Goal: Task Accomplishment & Management: Manage account settings

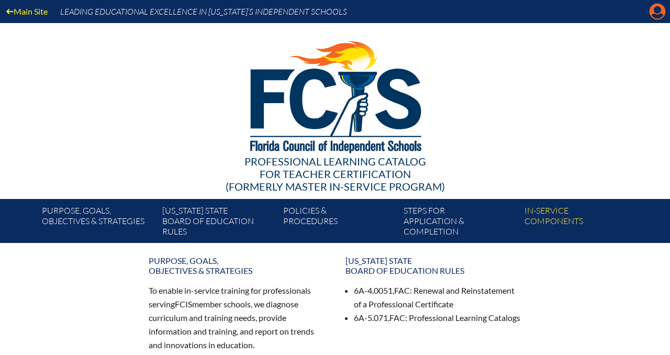
click at [654, 8] on icon "Manage account" at bounding box center [657, 11] width 17 height 17
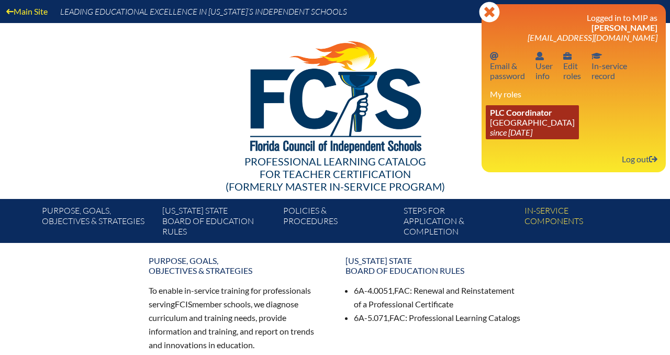
click at [528, 124] on link "PLC Coordinator Park Maitland School since 2024 Apr 8" at bounding box center [532, 122] width 93 height 34
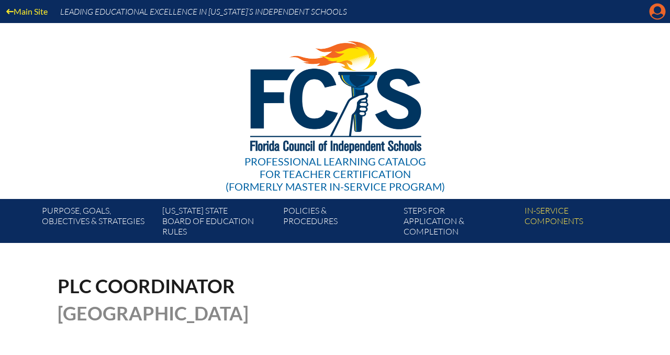
click at [651, 10] on icon at bounding box center [658, 12] width 16 height 16
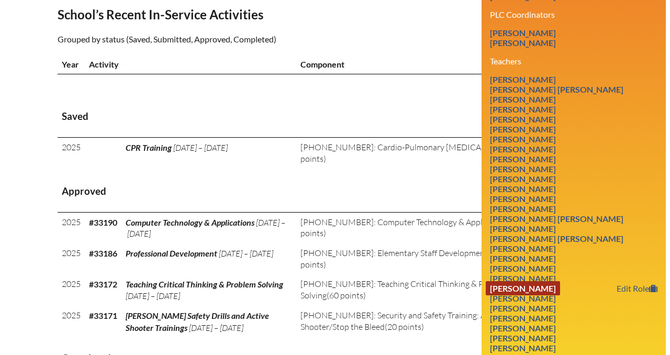
scroll to position [352, 0]
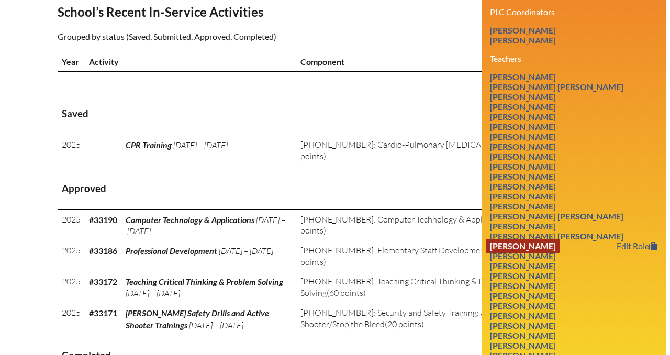
click at [555, 253] on link "Suzanne Hakimipour" at bounding box center [523, 246] width 74 height 14
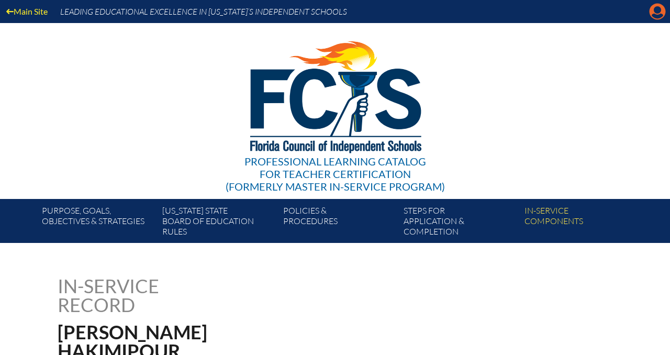
click at [654, 16] on icon "Manage account" at bounding box center [657, 11] width 17 height 17
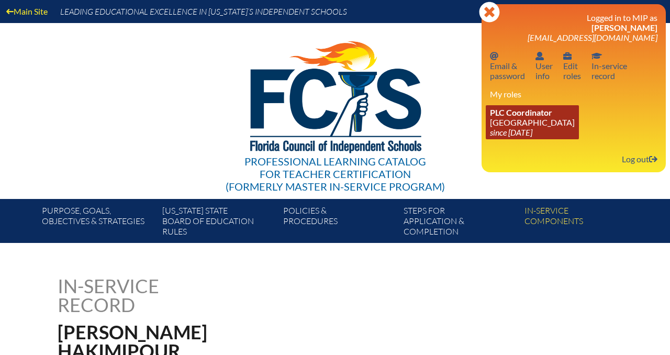
click at [533, 117] on span "PLC Coordinator" at bounding box center [521, 112] width 62 height 10
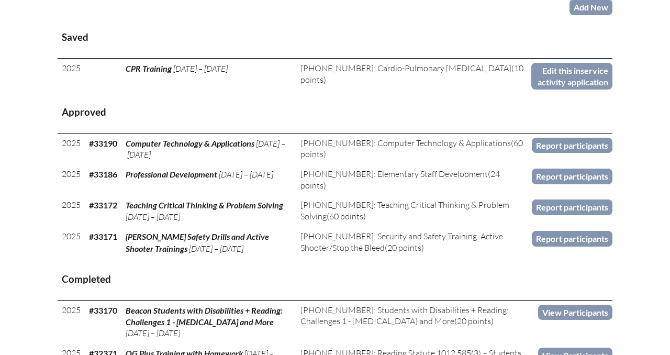
scroll to position [438, 0]
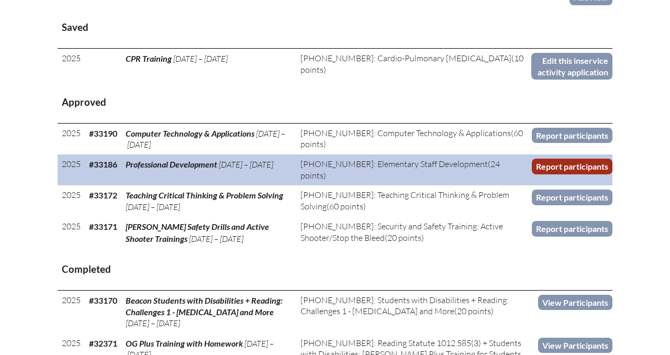
click at [564, 165] on link "Report participants" at bounding box center [572, 166] width 81 height 15
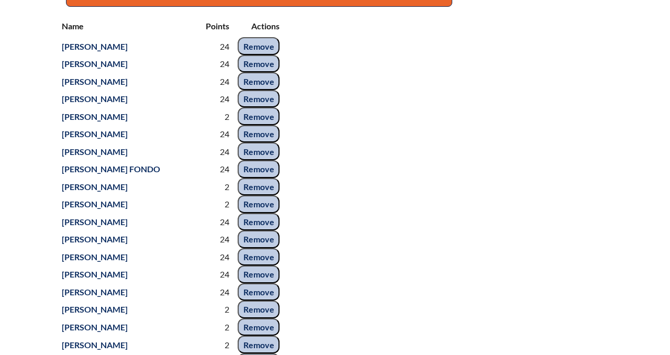
scroll to position [475, 0]
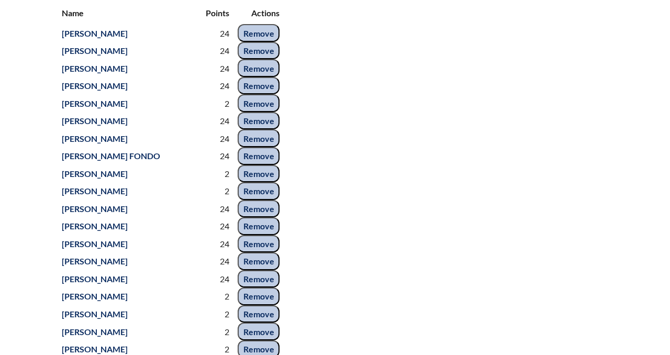
click at [259, 42] on input "Remove" at bounding box center [259, 33] width 42 height 18
click at [255, 42] on input "Remove" at bounding box center [259, 33] width 42 height 18
click at [253, 77] on input "Remove" at bounding box center [259, 68] width 42 height 18
click at [252, 130] on input "Remove" at bounding box center [259, 121] width 42 height 18
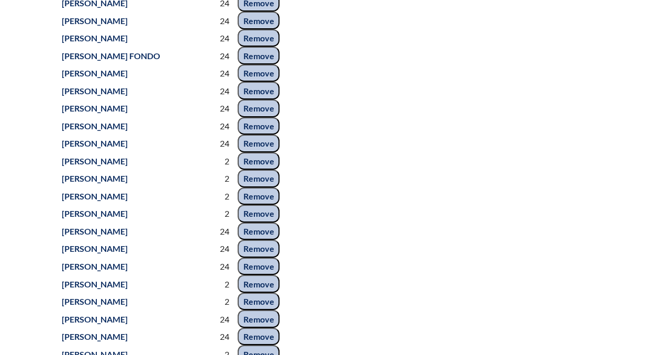
scroll to position [523, 0]
click at [253, 170] on input "Remove" at bounding box center [259, 161] width 42 height 18
click at [253, 187] on input "Remove" at bounding box center [259, 178] width 42 height 18
click at [254, 170] on input "Remove" at bounding box center [259, 161] width 42 height 18
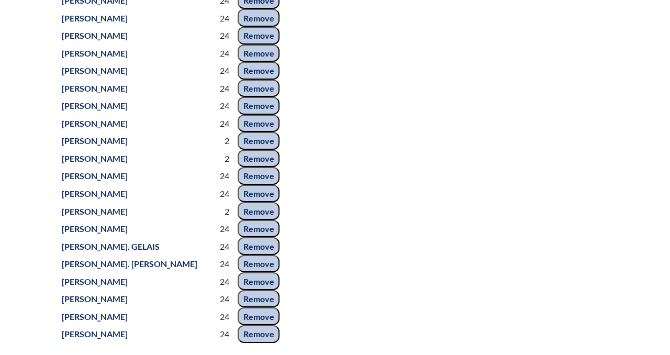
scroll to position [598, 0]
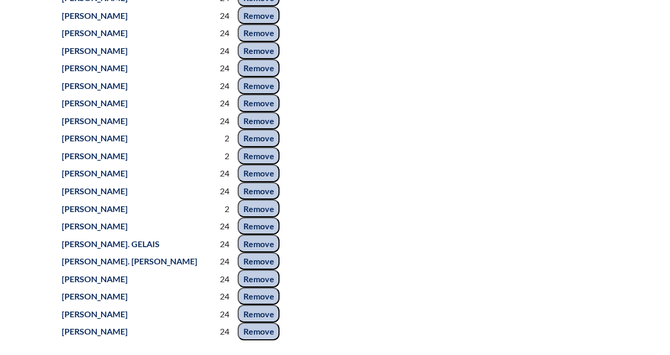
click at [255, 147] on input "Remove" at bounding box center [259, 138] width 42 height 18
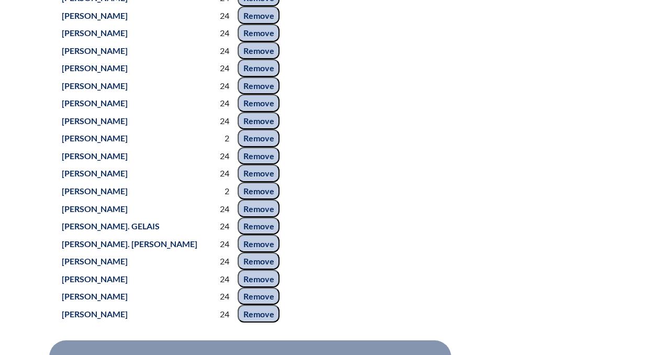
click at [254, 147] on input "Remove" at bounding box center [259, 138] width 42 height 18
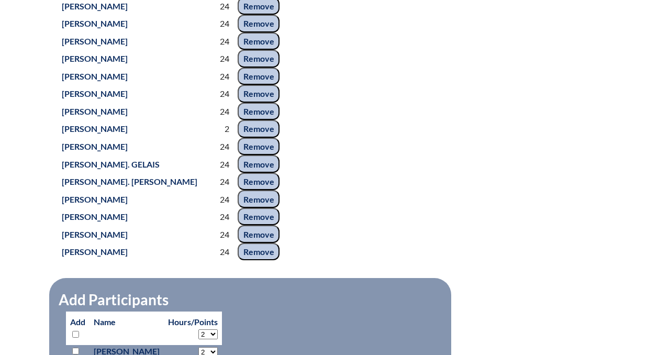
scroll to position [643, 0]
click at [255, 137] on input "Remove" at bounding box center [259, 128] width 42 height 18
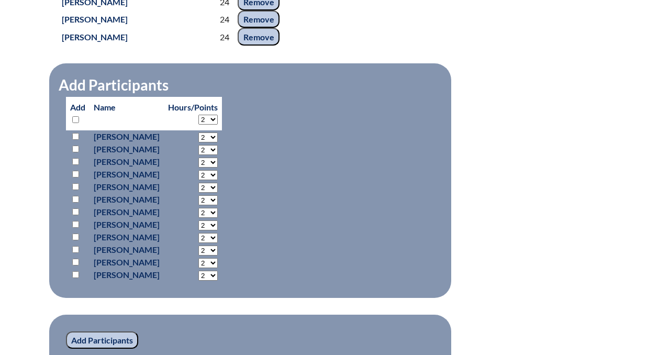
scroll to position [842, 0]
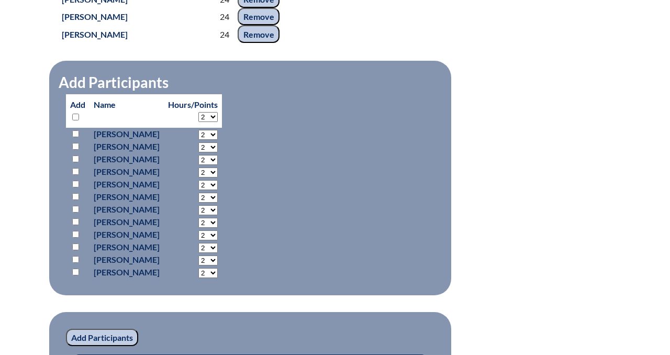
click at [218, 122] on select "2 3 4 5 6 7 8 9 10 11 12 13 14 15 16 17 18 19 20 21 22 23 24" at bounding box center [207, 117] width 19 height 10
select select "24"
click at [218, 122] on select "2 3 4 5 6 7 8 9 10 11 12 13 14 15 16 17 18 19 20 21 22 23 24" at bounding box center [207, 117] width 19 height 10
select select "24"
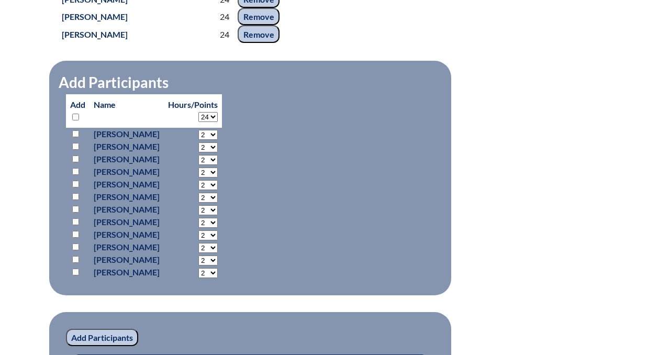
select select "24"
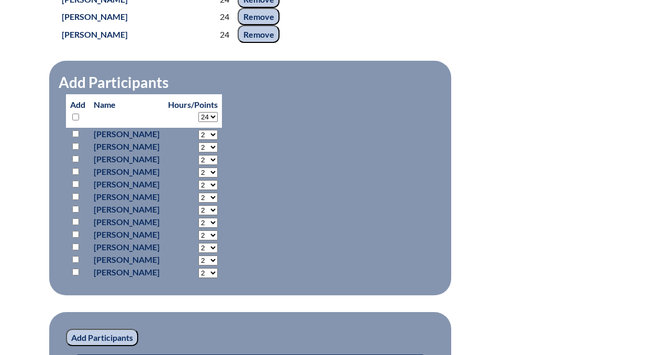
select select "24"
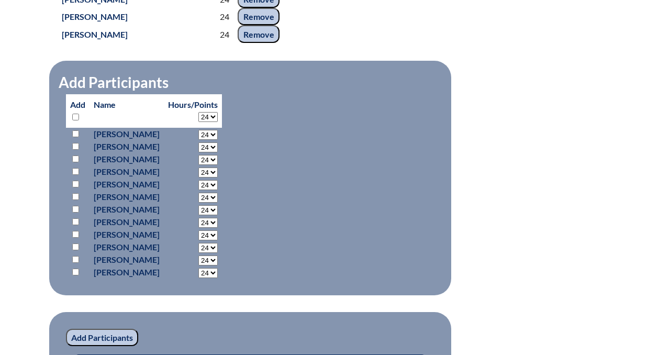
click at [322, 186] on fieldset "Add Participants Add Name Hours/Points 2 3 4 5 6 7 8 9 10 11 12 13 14 15 16 17 …" at bounding box center [250, 178] width 402 height 234
click at [285, 186] on fieldset "Add Participants Add Name Hours/Points 2 3 4 5 6 7 8 9 10 11 12 13 14 15 16 17 …" at bounding box center [250, 178] width 402 height 234
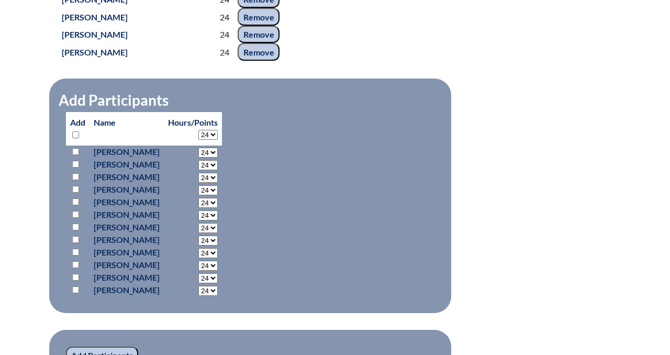
scroll to position [831, 0]
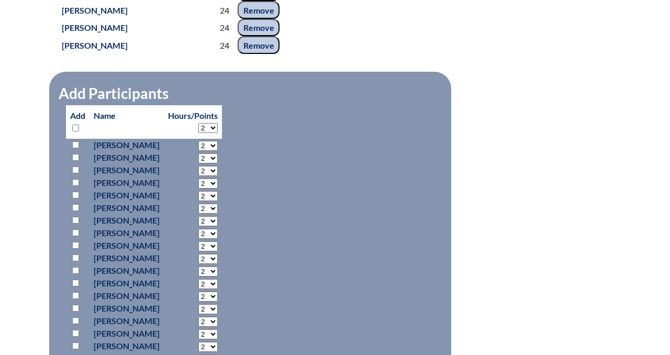
scroll to position [840, 0]
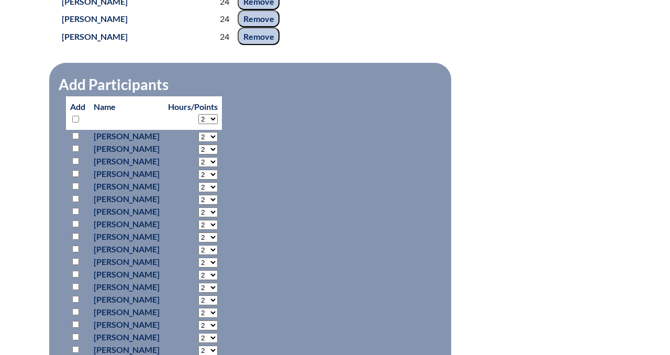
click at [218, 124] on select "2 3 4 5 6 7 8 9 10 11 12 13 14 15 16 17 18 19 20 21 22 23 24" at bounding box center [207, 119] width 19 height 10
select select "24"
click at [218, 124] on select "2 3 4 5 6 7 8 9 10 11 12 13 14 15 16 17 18 19 20 21 22 23 24" at bounding box center [207, 119] width 19 height 10
select select "24"
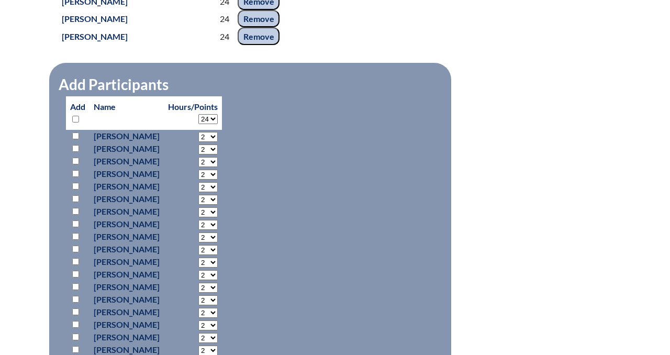
select select "24"
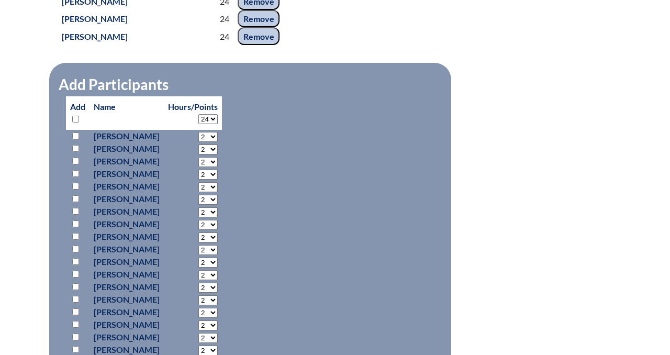
select select "24"
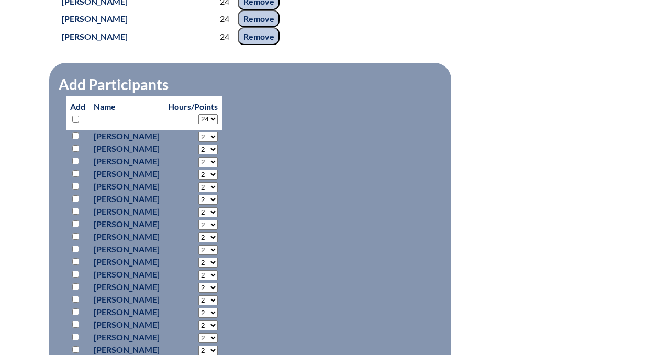
select select "24"
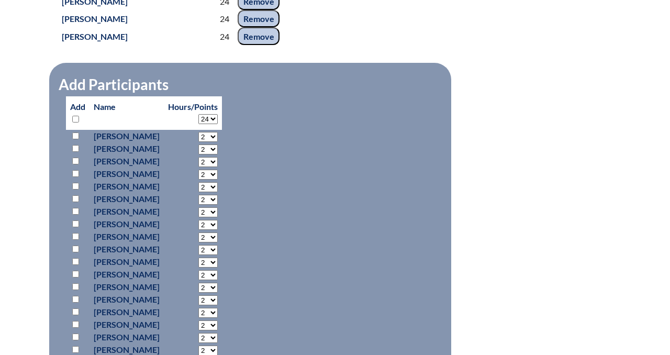
select select "24"
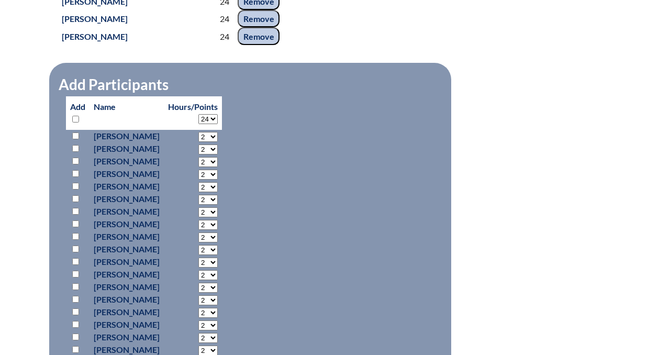
select select "24"
click at [325, 220] on fieldset "Add Participants Add Name" at bounding box center [250, 255] width 402 height 385
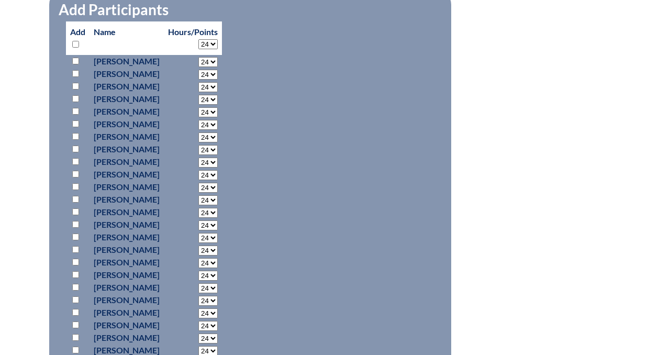
scroll to position [919, 0]
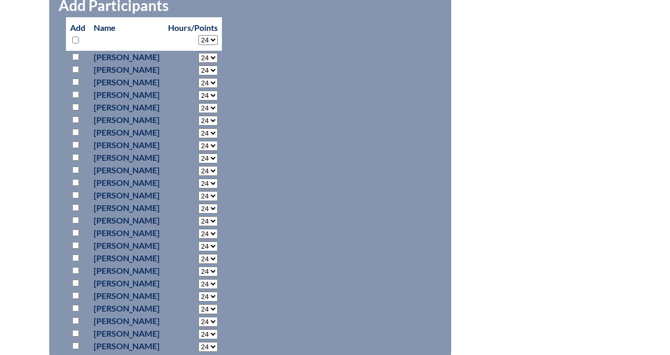
click at [72, 60] on input "checkbox" at bounding box center [75, 56] width 7 height 7
checkbox input "true"
click at [75, 73] on input "checkbox" at bounding box center [75, 69] width 7 height 7
checkbox input "true"
click at [76, 85] on input "checkbox" at bounding box center [75, 82] width 7 height 7
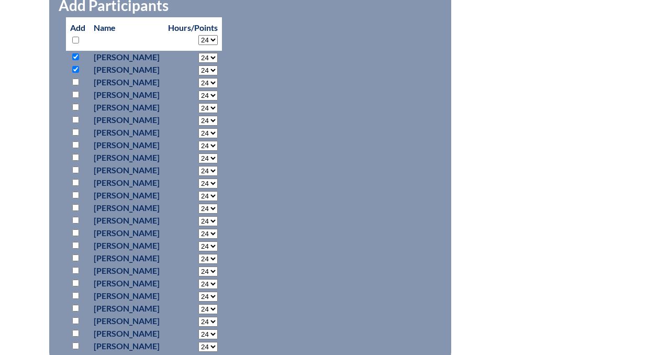
checkbox input "true"
click at [76, 98] on input "checkbox" at bounding box center [75, 94] width 7 height 7
checkbox input "true"
click at [218, 63] on select "2 3 4 5 6 7 8 9 10 11 12 13 14 15 16 17 18 19 20 21 22 23" at bounding box center [207, 58] width 19 height 10
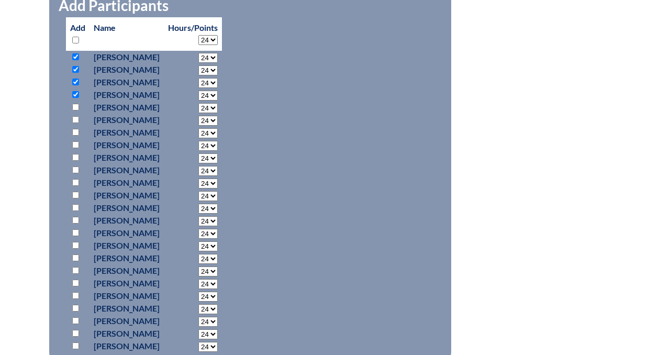
click at [218, 63] on select "2 3 4 5 6 7 8 9 10 11 12 13 14 15 16 17 18 19 20 21 22 23" at bounding box center [207, 58] width 19 height 10
click at [74, 161] on input "checkbox" at bounding box center [75, 157] width 7 height 7
checkbox input "true"
click at [74, 173] on input "checkbox" at bounding box center [75, 169] width 7 height 7
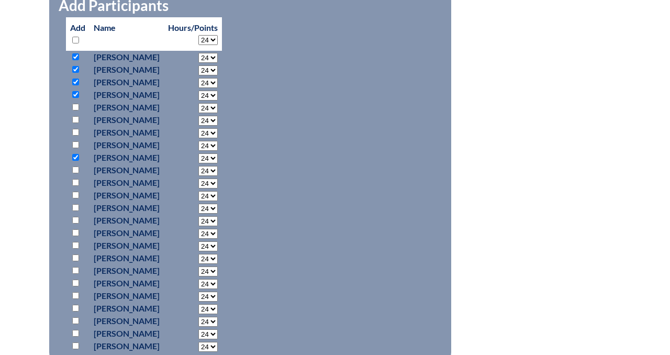
checkbox input "true"
click at [74, 198] on input "checkbox" at bounding box center [75, 195] width 7 height 7
checkbox input "true"
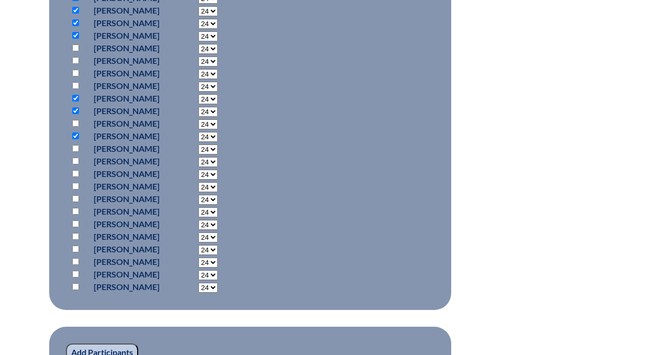
scroll to position [979, 0]
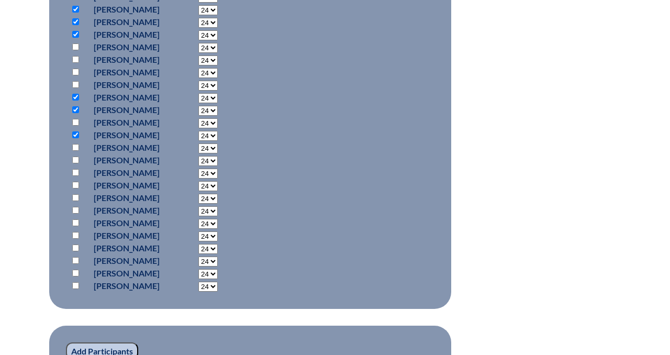
click at [75, 176] on input "checkbox" at bounding box center [75, 172] width 7 height 7
checkbox input "true"
click at [75, 188] on input "checkbox" at bounding box center [75, 185] width 7 height 7
checkbox input "true"
click at [77, 201] on input "checkbox" at bounding box center [75, 197] width 7 height 7
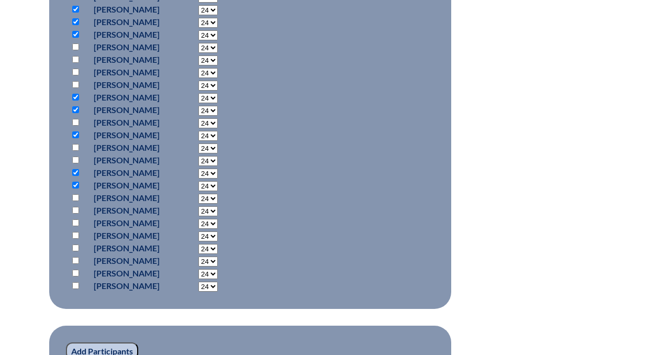
checkbox input "true"
click at [77, 214] on input "checkbox" at bounding box center [75, 210] width 7 height 7
checkbox input "true"
click at [75, 239] on input "checkbox" at bounding box center [75, 235] width 7 height 7
checkbox input "true"
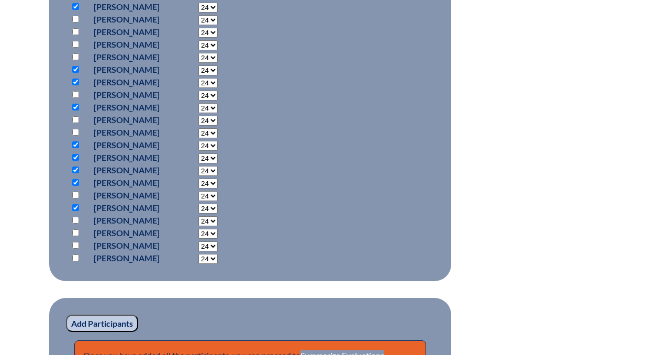
scroll to position [1009, 0]
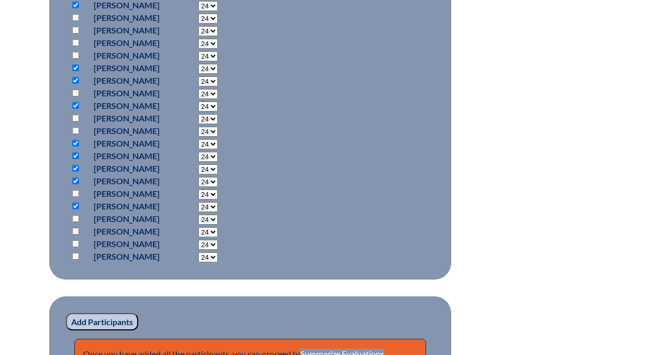
click at [74, 234] on input "checkbox" at bounding box center [75, 231] width 7 height 7
checkbox input "true"
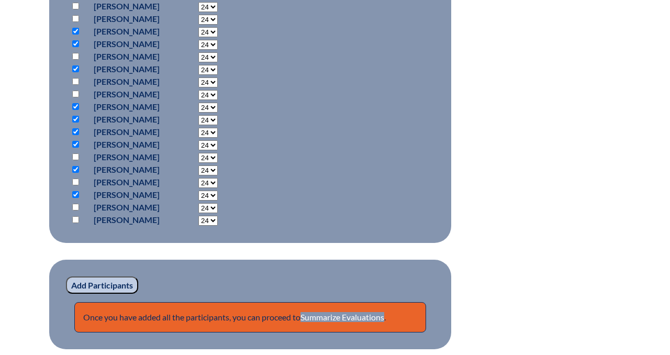
scroll to position [1048, 0]
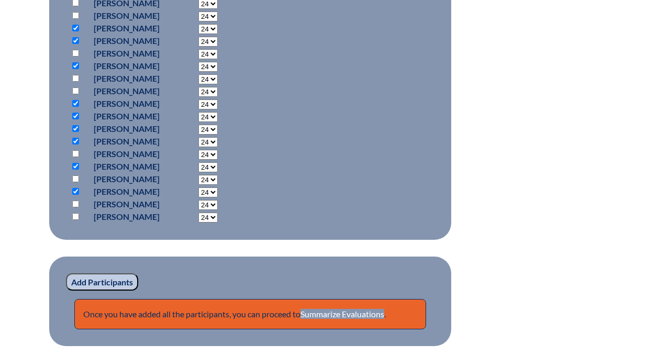
click at [90, 291] on input "Add Participants" at bounding box center [102, 282] width 72 height 18
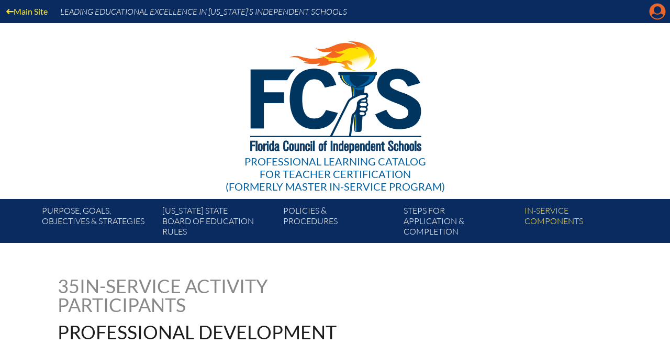
click at [657, 13] on icon "Manage account" at bounding box center [657, 11] width 17 height 17
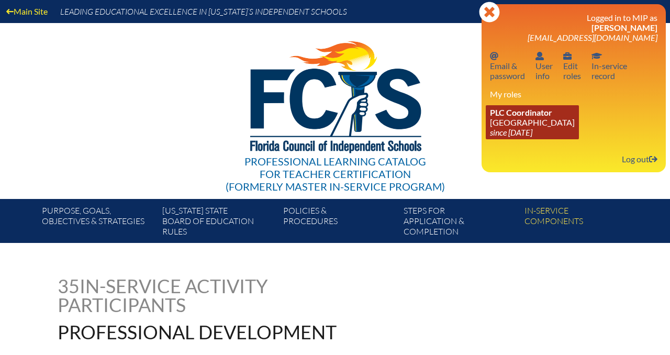
click at [529, 123] on link "PLC Coordinator Park Maitland School since 2024 Apr 8" at bounding box center [532, 122] width 93 height 34
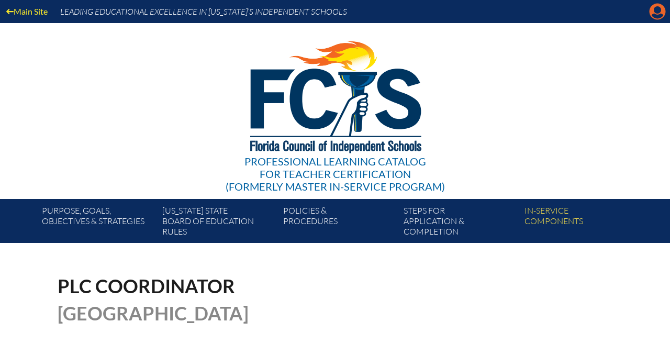
click at [655, 14] on icon at bounding box center [658, 12] width 16 height 16
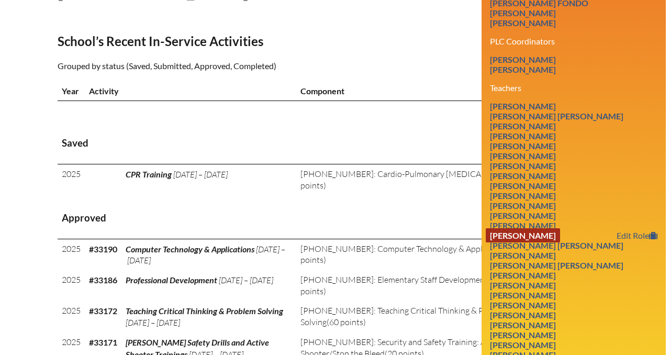
scroll to position [323, 0]
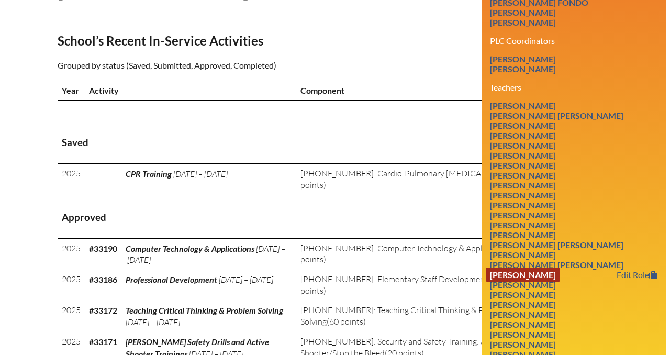
click at [547, 282] on link "Suzanne Hakimipour" at bounding box center [523, 274] width 74 height 14
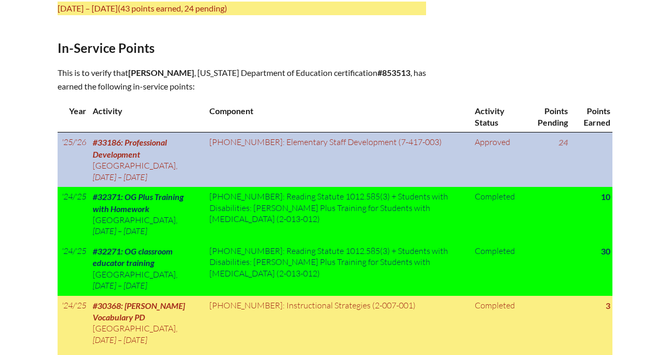
scroll to position [446, 0]
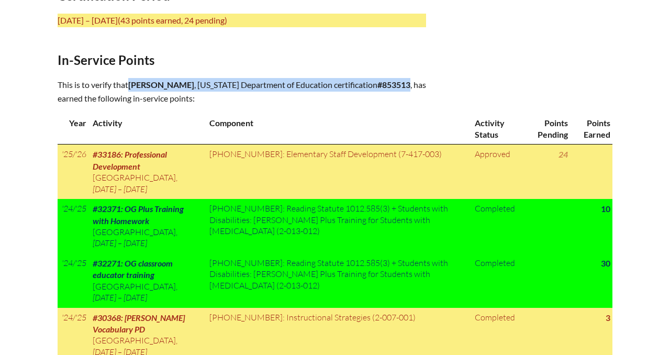
drag, startPoint x: 131, startPoint y: 81, endPoint x: 260, endPoint y: 97, distance: 130.4
click at [260, 97] on p "This is to verify that [PERSON_NAME] , [US_STATE] Department of Education certi…" at bounding box center [242, 91] width 368 height 27
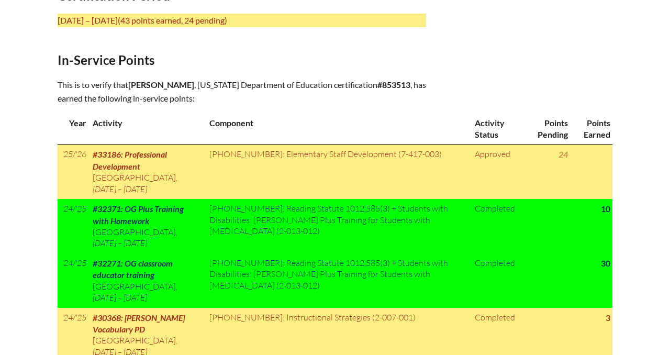
click at [220, 75] on div "In-service record [PERSON_NAME] Areas of Certification Certification Period [DA…" at bounding box center [335, 117] width 555 height 574
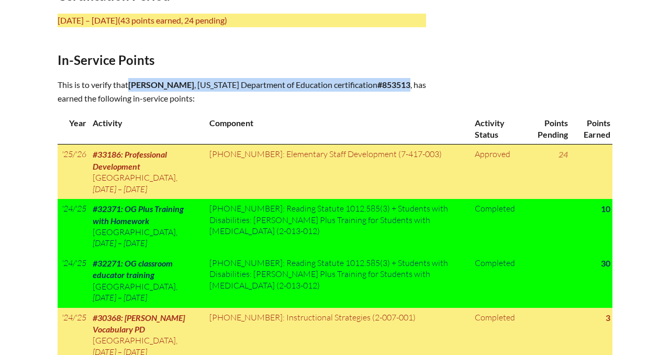
drag, startPoint x: 131, startPoint y: 82, endPoint x: 259, endPoint y: 98, distance: 128.7
click at [259, 98] on p "This is to verify that [PERSON_NAME] , [US_STATE] Department of Education certi…" at bounding box center [242, 91] width 368 height 27
copy p "[PERSON_NAME] , [US_STATE] Department of Education certification #853513"
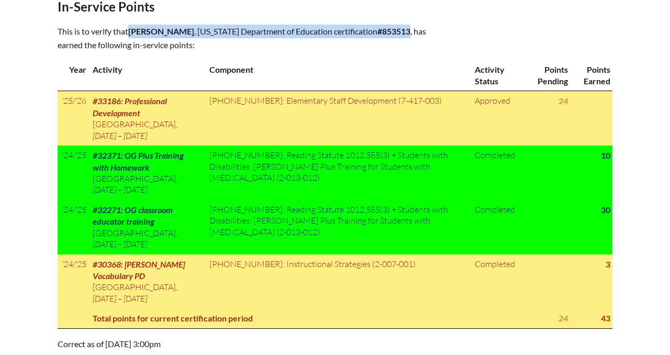
scroll to position [494, 0]
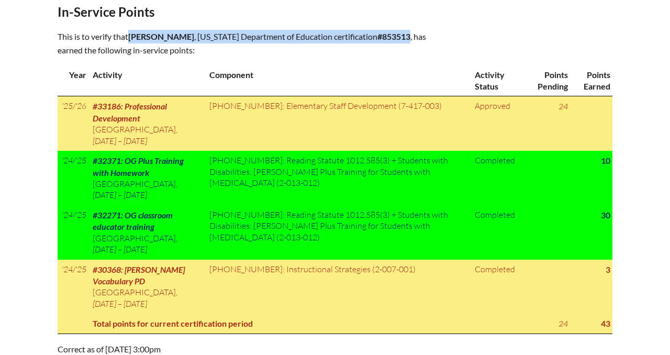
click at [620, 41] on div "In-service record [PERSON_NAME] Areas of Certification Certification Period [DA…" at bounding box center [335, 69] width 588 height 574
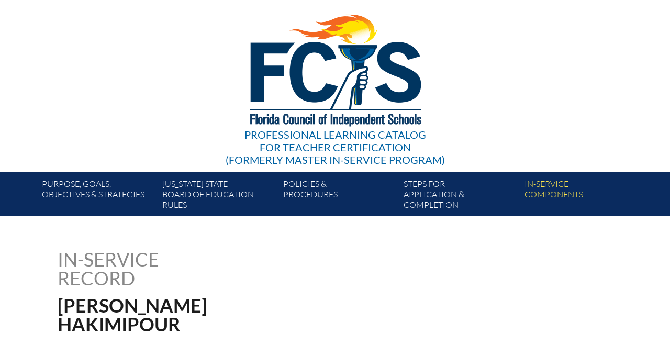
scroll to position [0, 0]
